Goal: Book appointment/travel/reservation

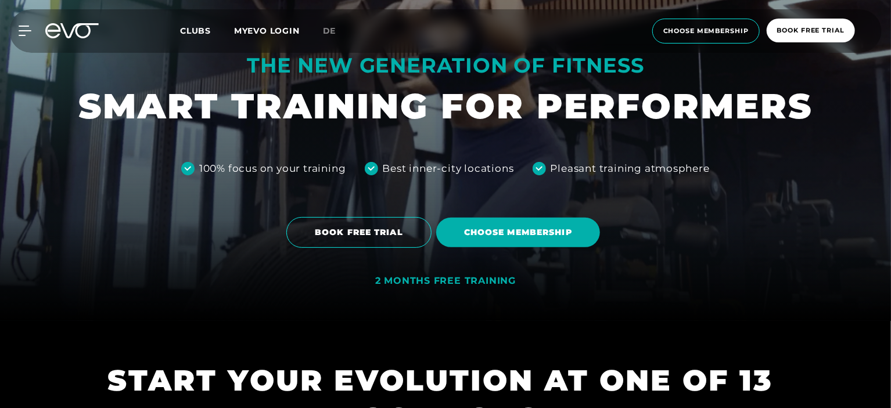
scroll to position [88, 0]
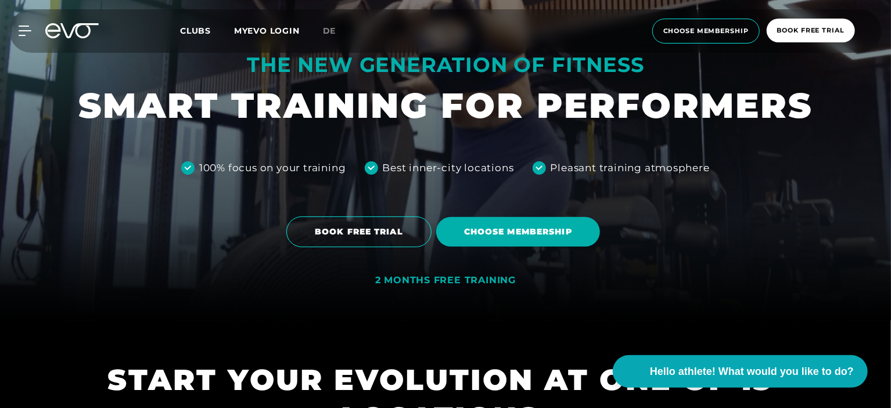
click at [285, 262] on div at bounding box center [445, 116] width 891 height 408
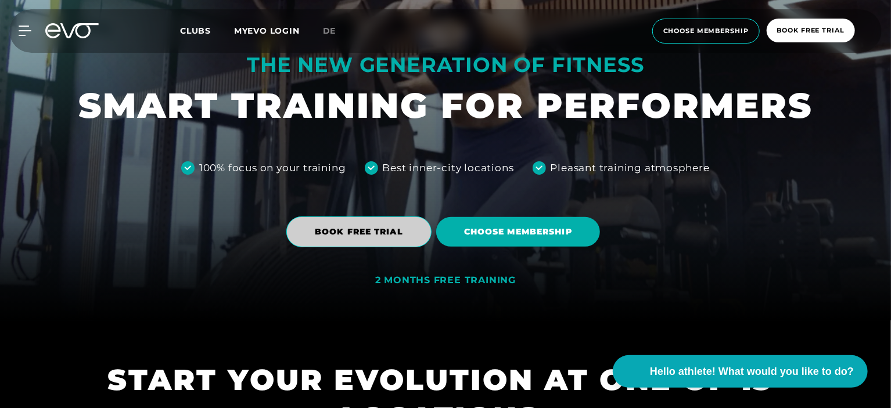
click at [334, 234] on font "BOOK FREE TRIAL" at bounding box center [359, 231] width 88 height 10
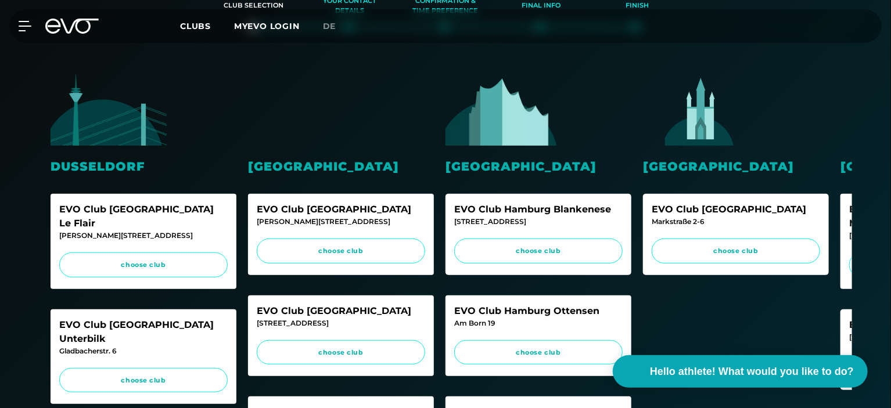
scroll to position [215, 0]
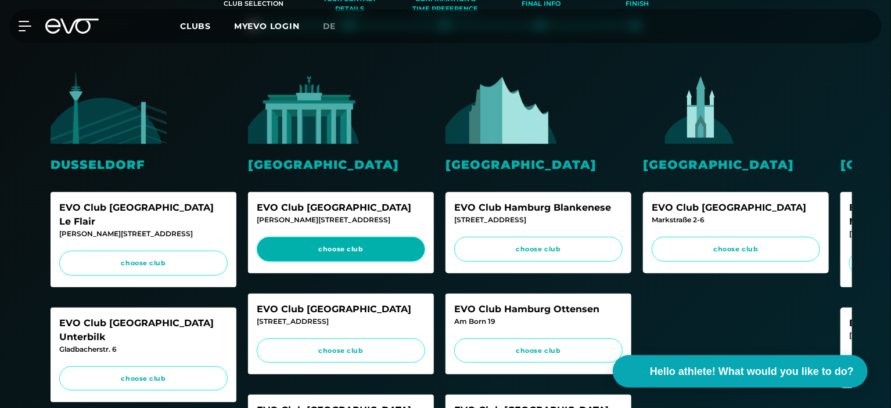
click at [358, 250] on font "choose club" at bounding box center [340, 249] width 45 height 8
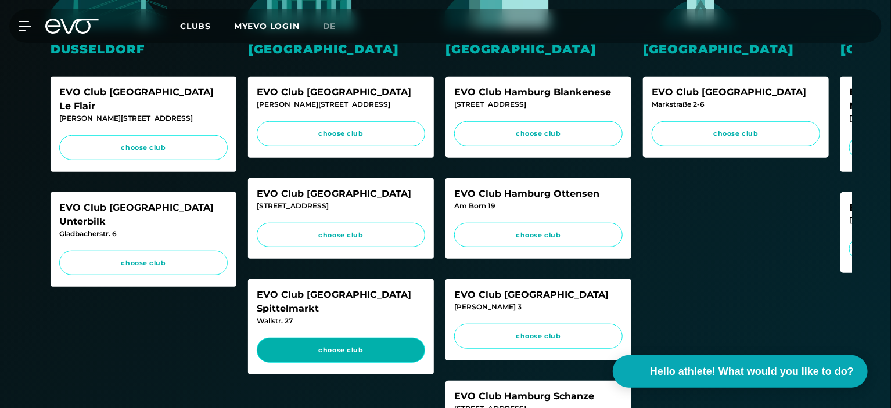
scroll to position [330, 0]
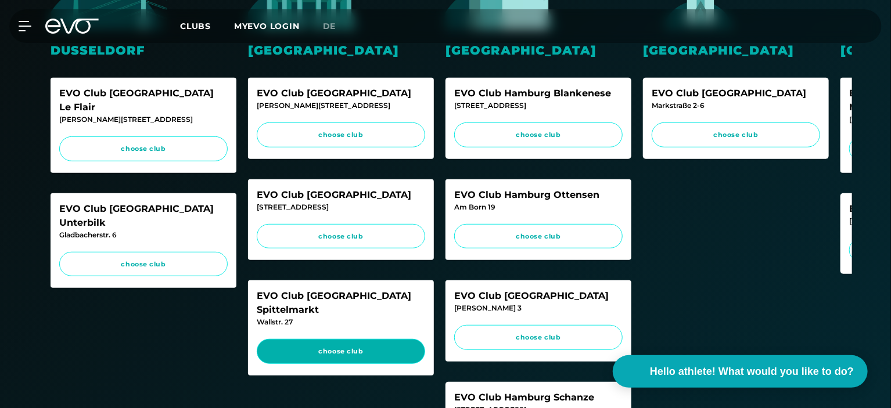
click at [345, 346] on link "choose club" at bounding box center [341, 351] width 168 height 25
click at [360, 347] on font "choose club" at bounding box center [340, 351] width 45 height 8
click at [312, 339] on link "choose club" at bounding box center [341, 351] width 168 height 25
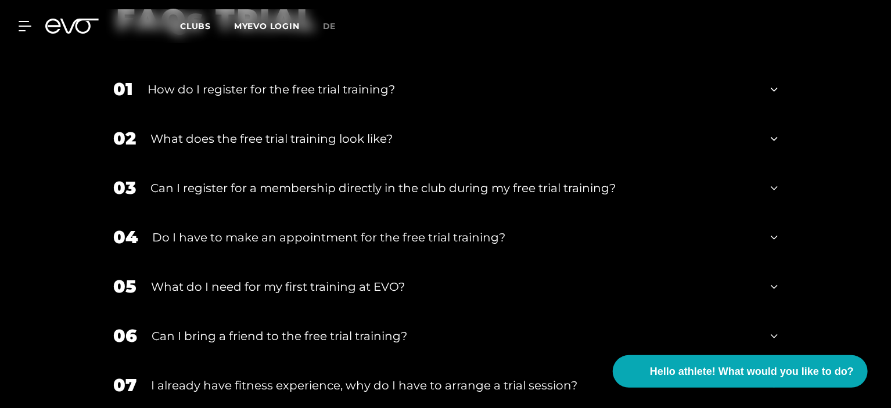
scroll to position [1419, 0]
click at [769, 101] on div "01 How do I register for the free trial training?" at bounding box center [445, 88] width 687 height 49
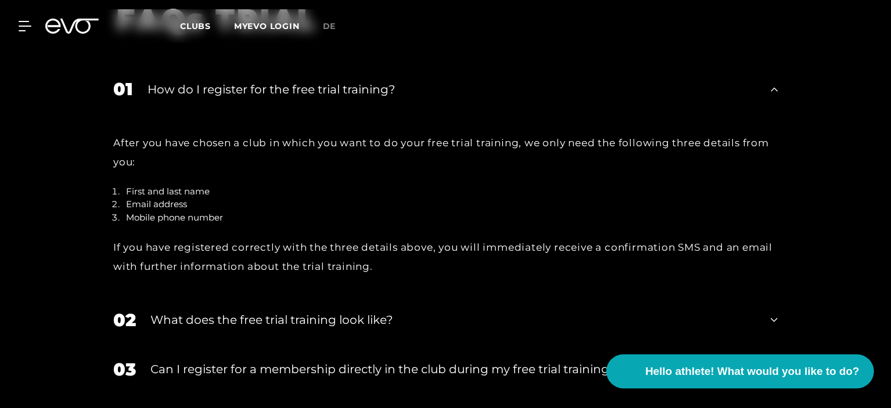
click at [745, 373] on font "Hello athlete! What would you like to do?" at bounding box center [752, 371] width 214 height 12
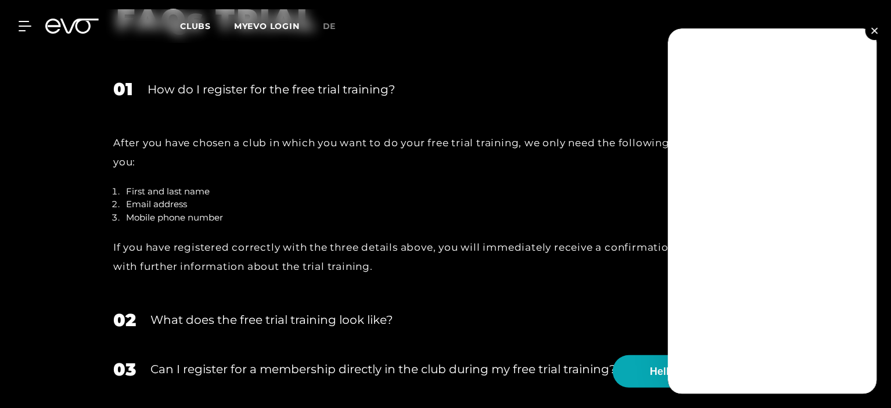
click at [872, 30] on img at bounding box center [874, 30] width 6 height 6
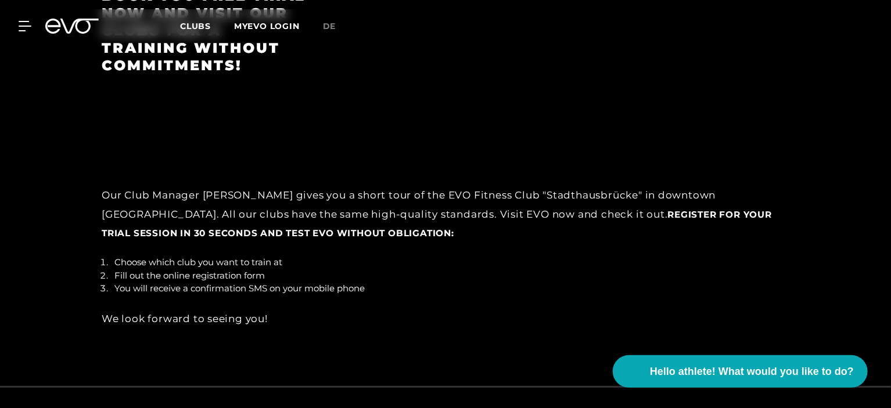
scroll to position [2330, 0]
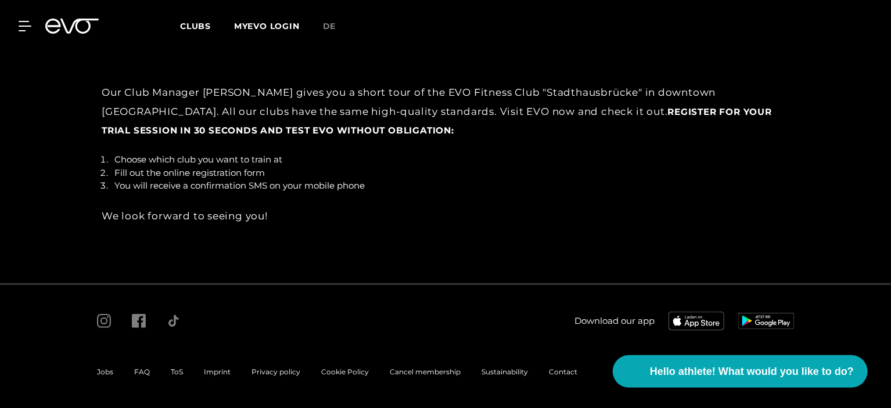
click at [553, 374] on font "Contact" at bounding box center [563, 371] width 28 height 9
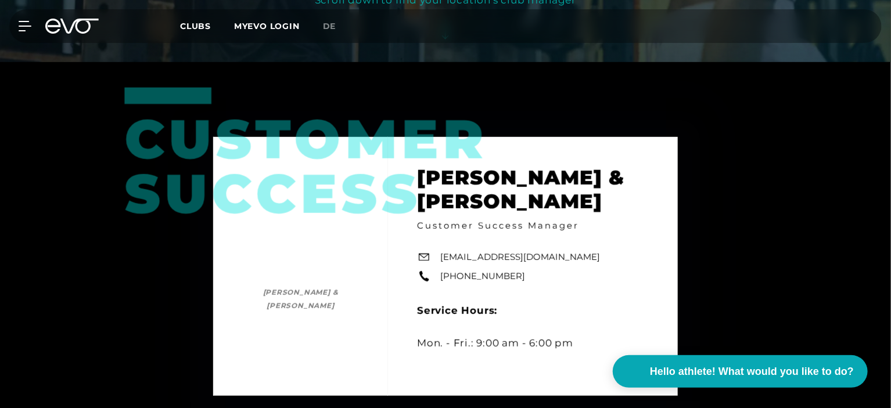
scroll to position [346, 0]
